Goal: Information Seeking & Learning: Learn about a topic

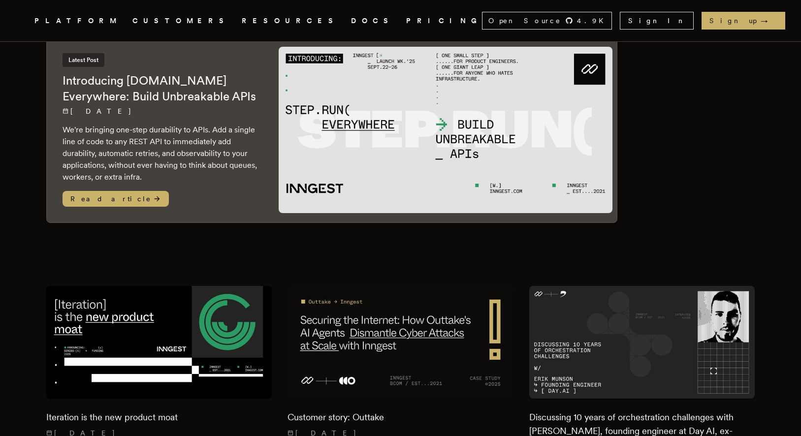
scroll to position [78, 0]
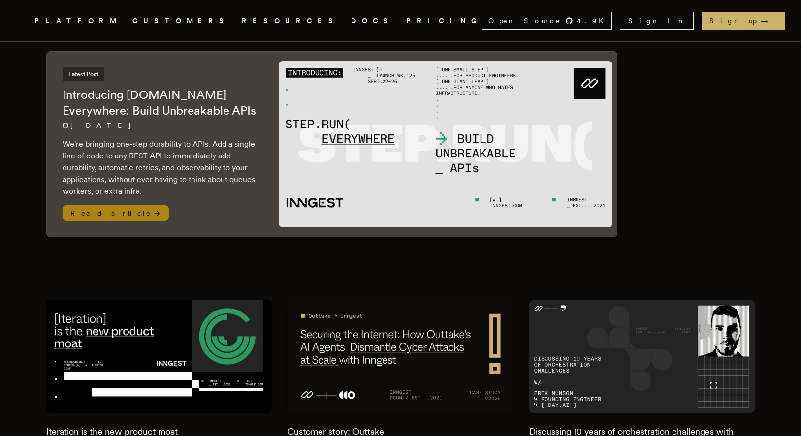
click at [165, 155] on p "We're bringing one-step durability to APIs. Add a single line of code to any RE…" at bounding box center [161, 167] width 197 height 59
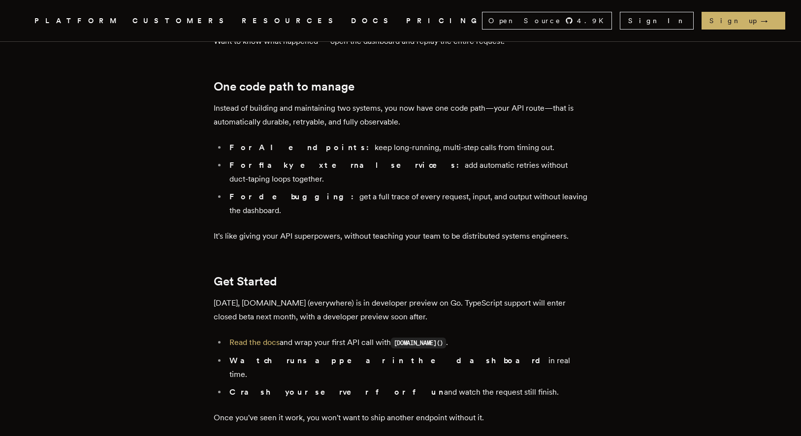
scroll to position [1648, 0]
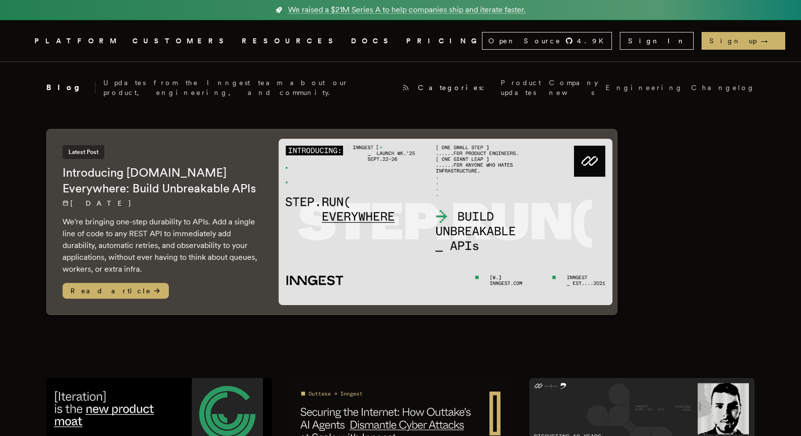
click at [351, 38] on link "DOCS" at bounding box center [372, 41] width 43 height 12
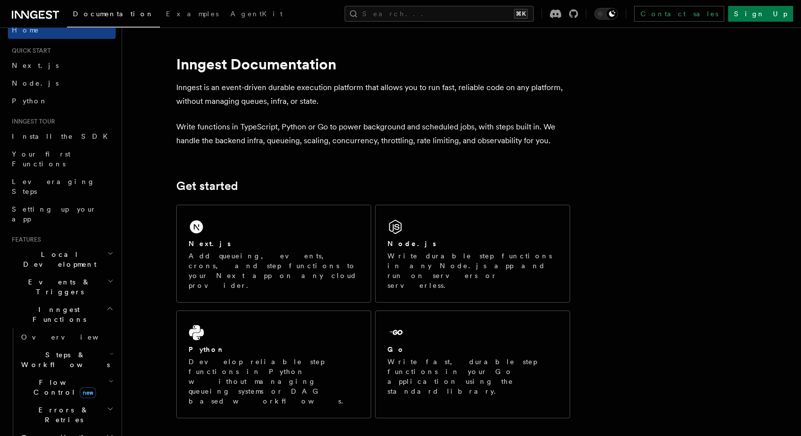
scroll to position [16, 0]
click at [107, 248] on icon "button" at bounding box center [110, 252] width 6 height 8
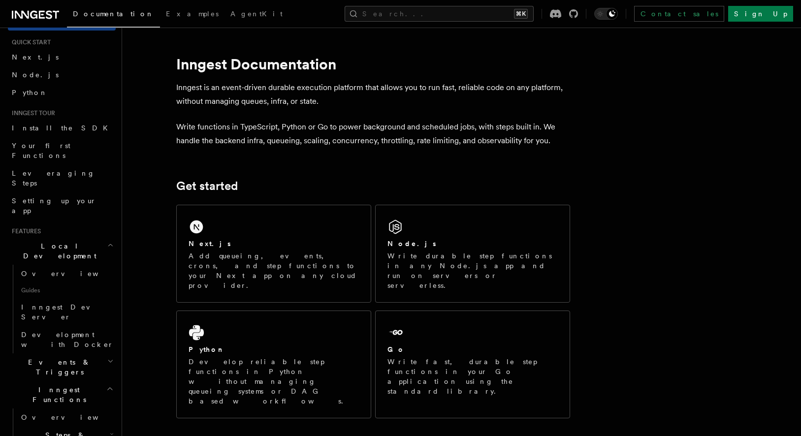
scroll to position [24, 0]
click at [107, 240] on icon "button" at bounding box center [110, 244] width 6 height 8
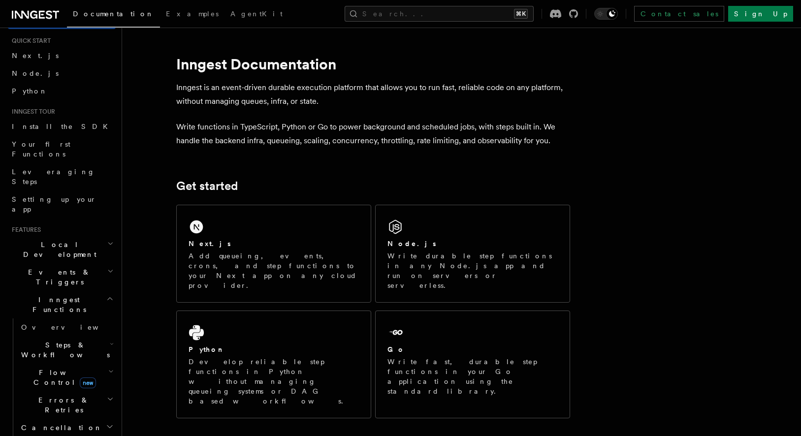
click at [107, 267] on icon "button" at bounding box center [110, 271] width 6 height 8
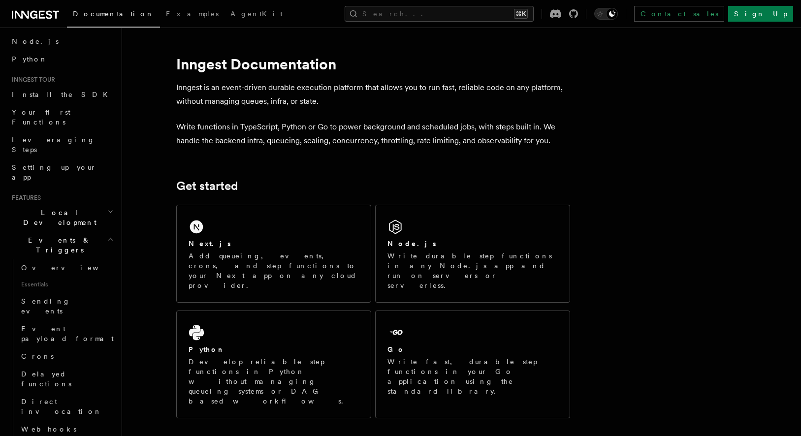
scroll to position [59, 0]
click at [107, 233] on icon "button" at bounding box center [110, 237] width 6 height 8
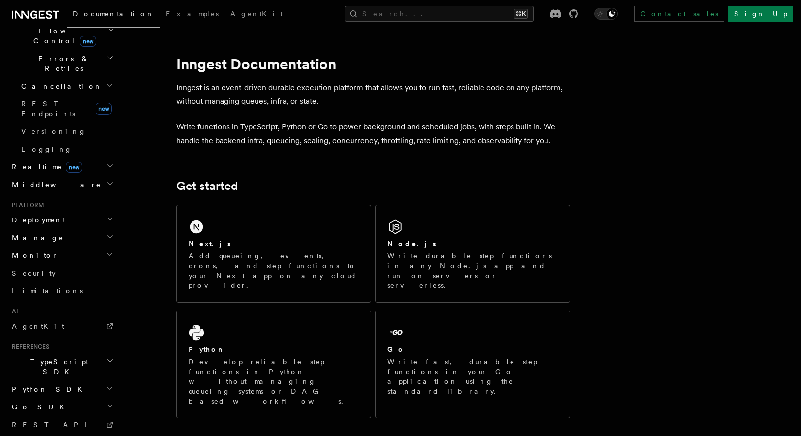
scroll to position [371, 0]
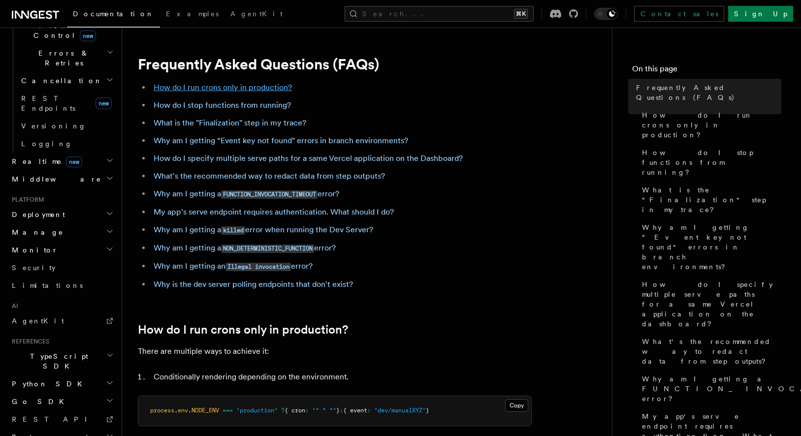
click at [202, 88] on link "How do I run crons only in production?" at bounding box center [223, 87] width 138 height 9
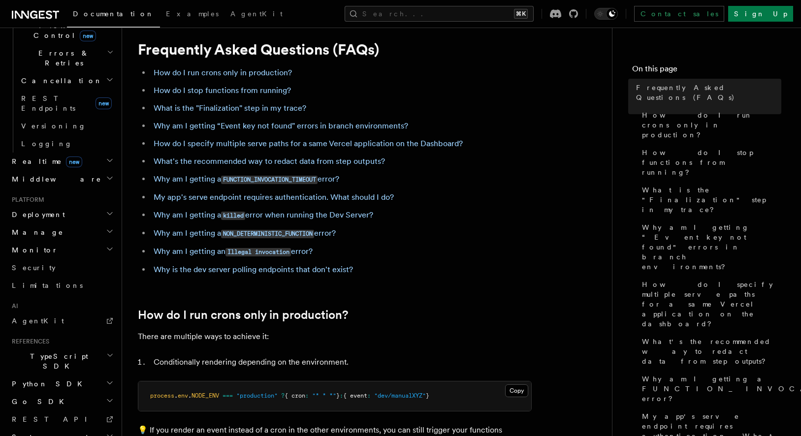
scroll to position [15, 0]
click at [109, 400] on icon "button" at bounding box center [109, 401] width 5 height 2
click at [109, 397] on icon "button" at bounding box center [110, 401] width 8 height 8
click at [107, 375] on h2 "Python SDK" at bounding box center [62, 384] width 108 height 18
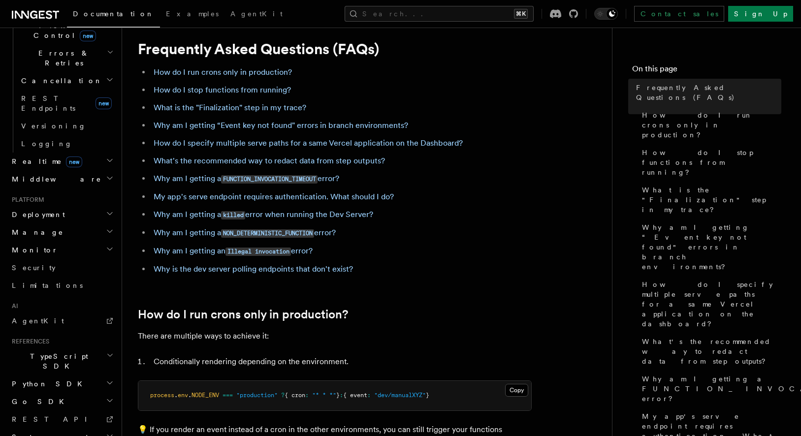
click at [106, 352] on icon "button" at bounding box center [109, 356] width 7 height 8
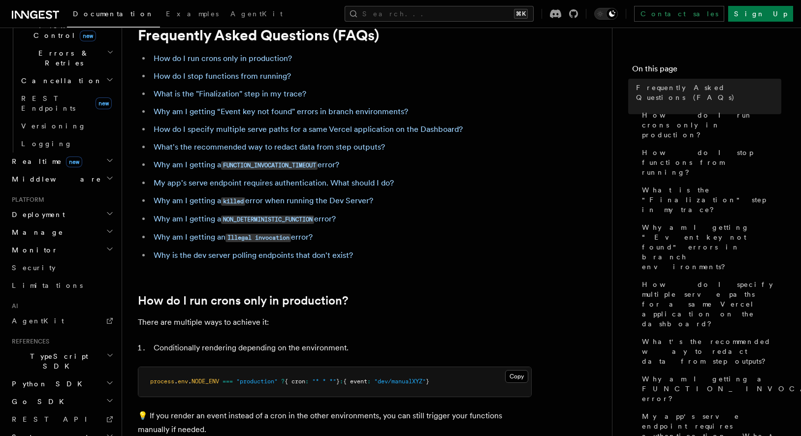
scroll to position [38, 0]
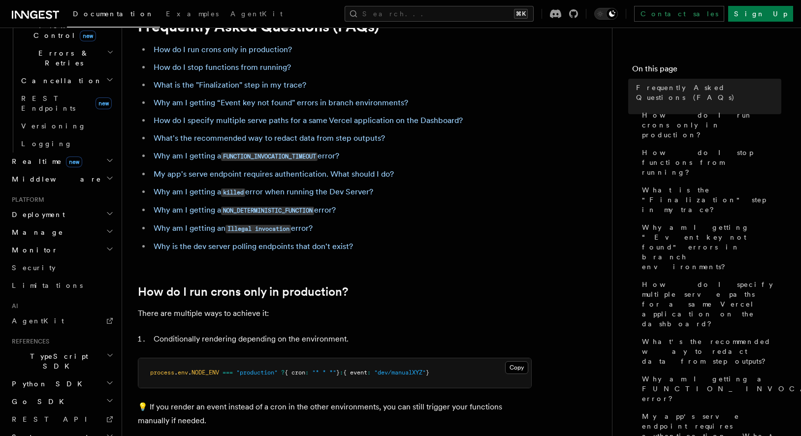
click at [100, 429] on h2 "System events" at bounding box center [62, 438] width 108 height 18
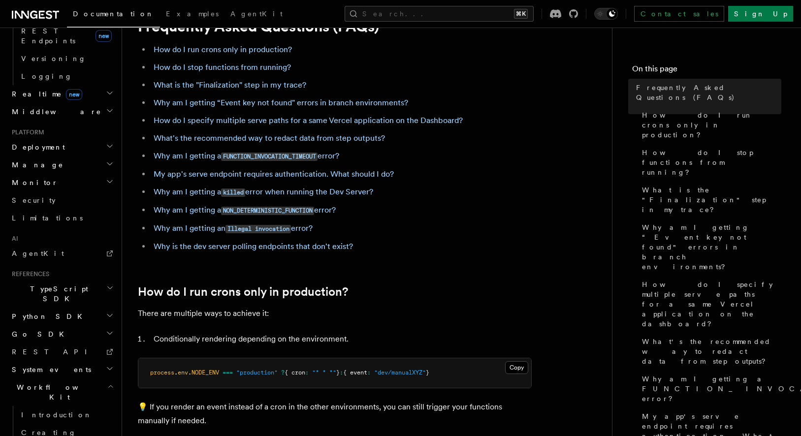
scroll to position [441, 0]
click at [56, 409] on span "Introduction" at bounding box center [56, 413] width 71 height 8
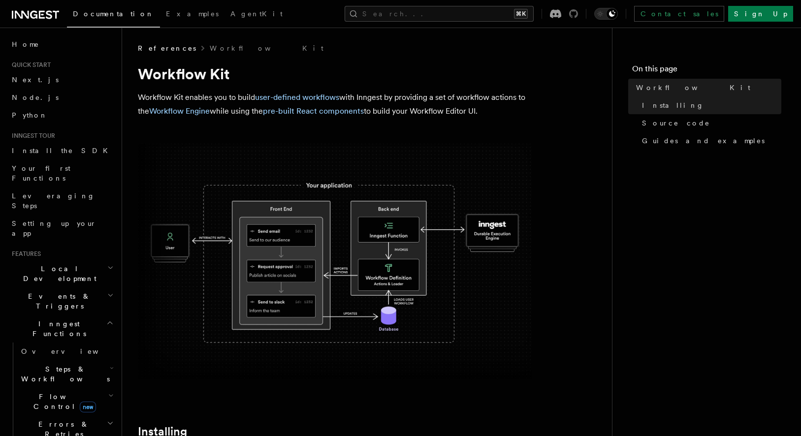
click at [578, 15] on icon at bounding box center [573, 13] width 9 height 9
